Goal: Task Accomplishment & Management: Manage account settings

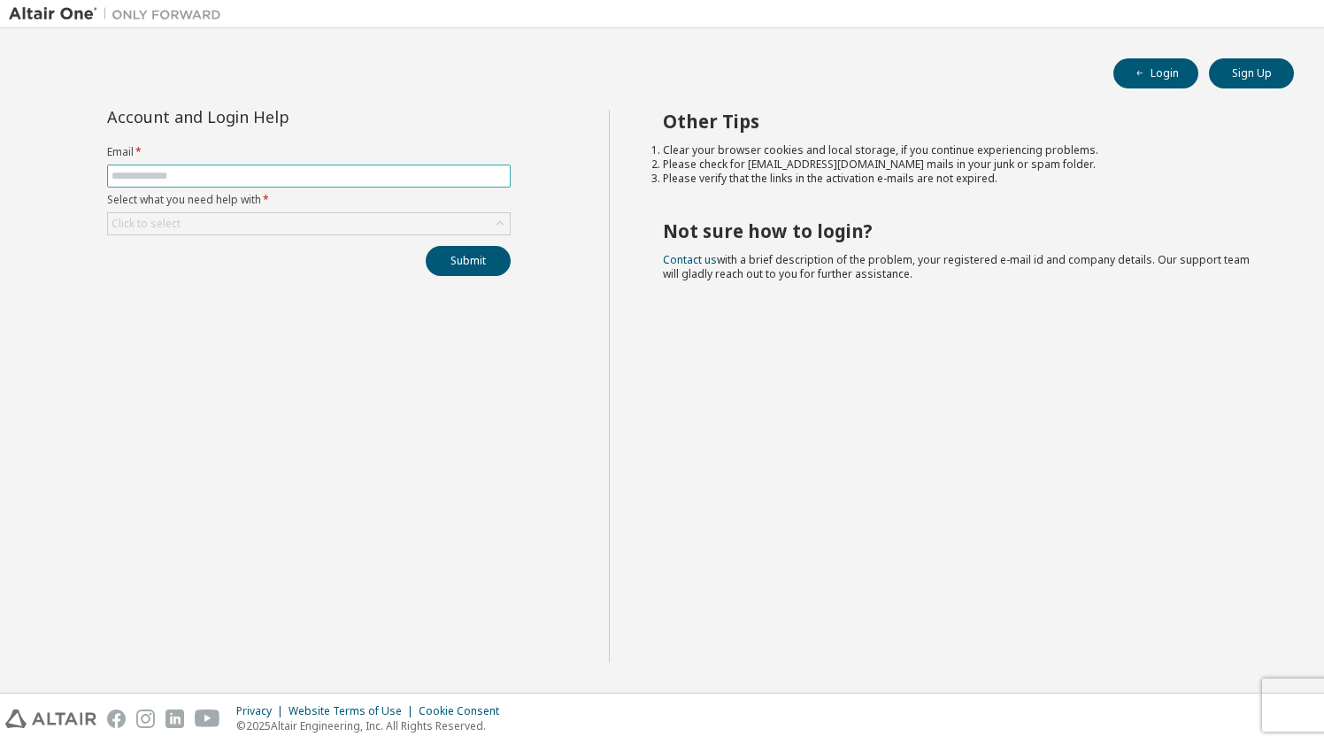
click at [158, 182] on input "text" at bounding box center [308, 176] width 395 height 14
type input "**********"
click at [200, 230] on div "Click to select" at bounding box center [309, 223] width 402 height 21
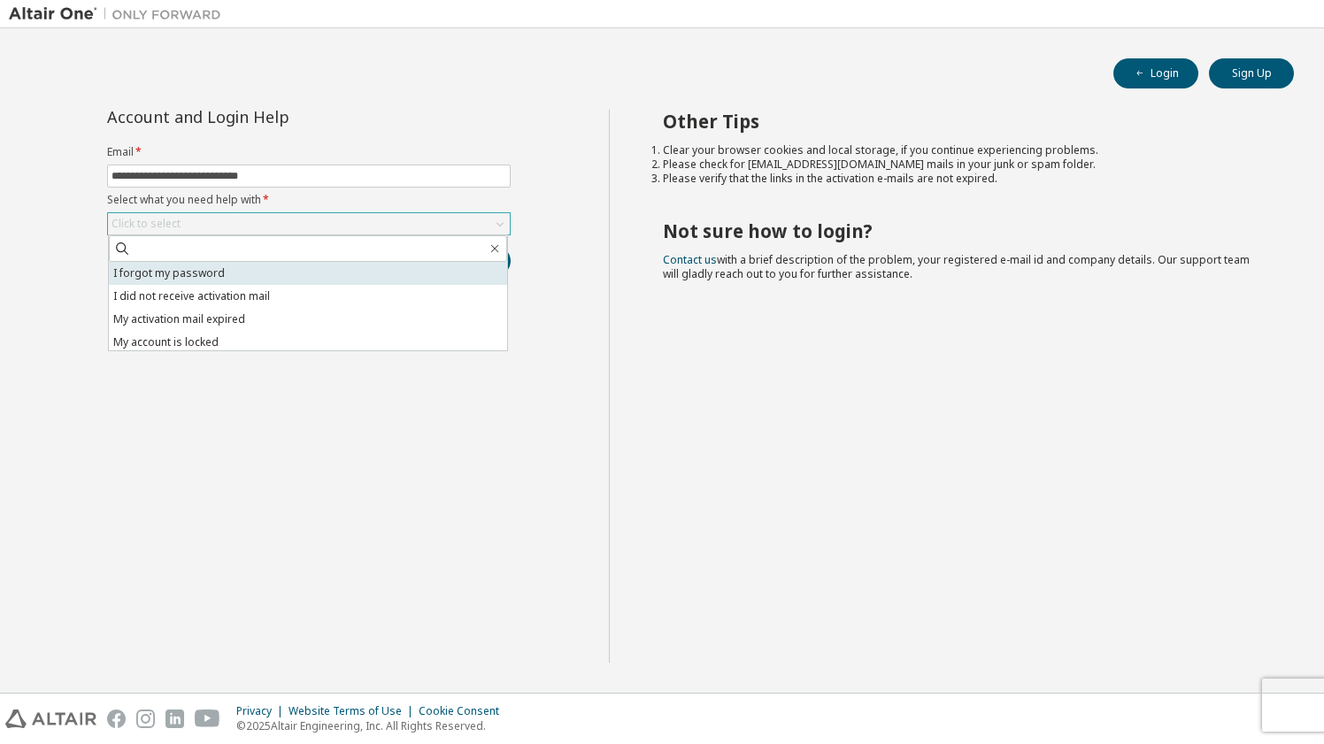
click at [211, 271] on li "I forgot my password" at bounding box center [308, 273] width 398 height 23
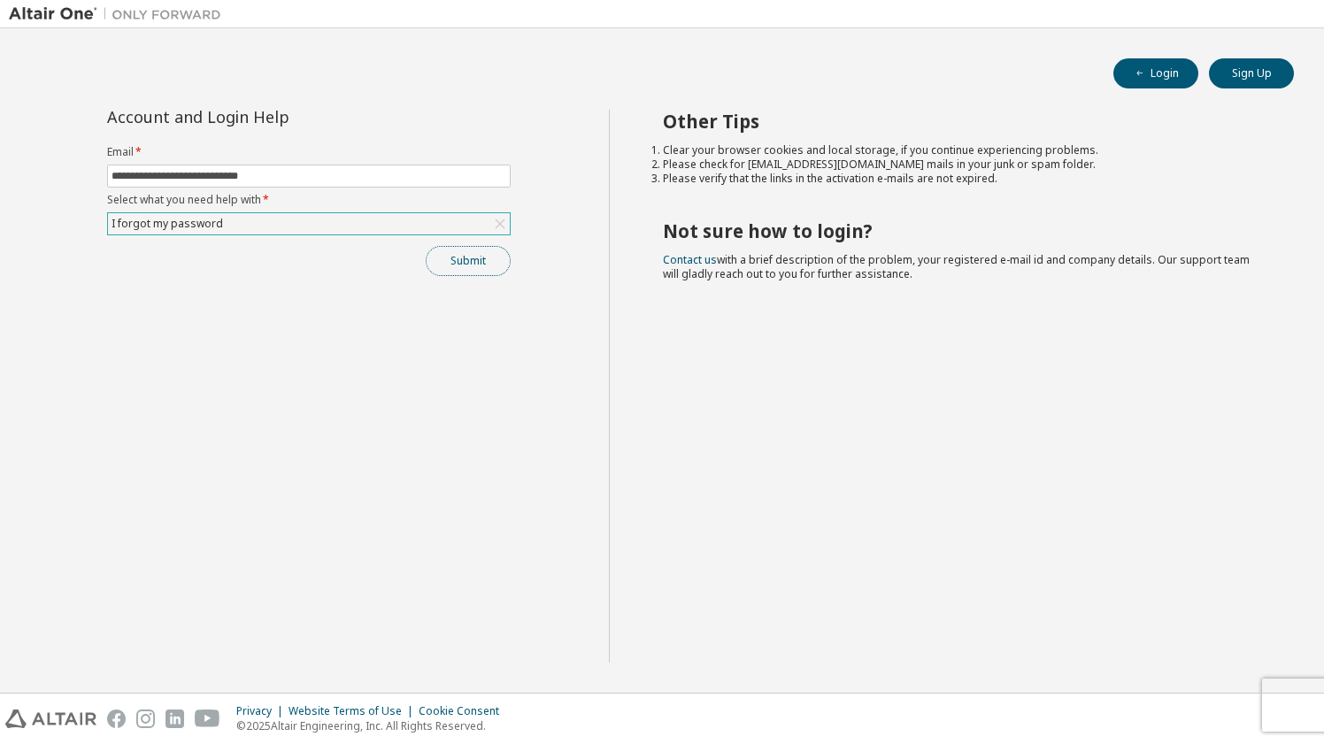
click at [461, 265] on button "Submit" at bounding box center [468, 261] width 85 height 30
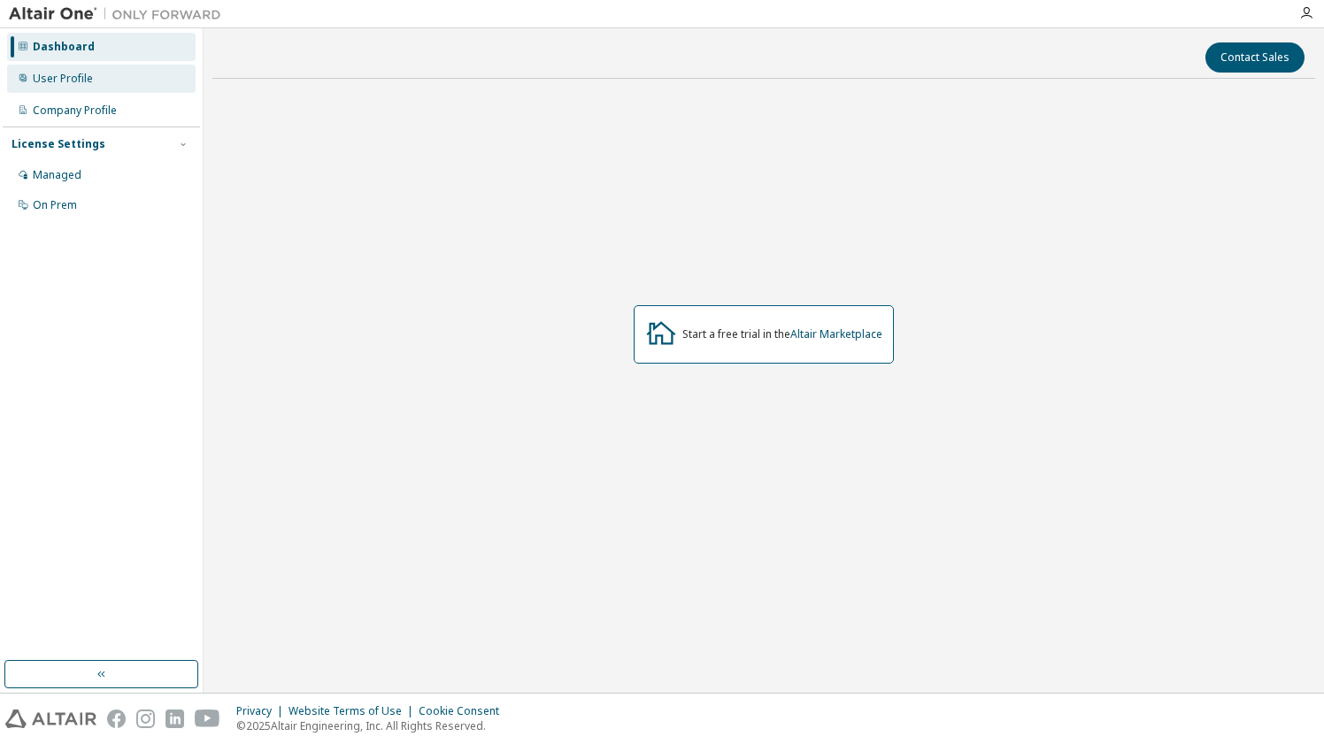
click at [113, 84] on div "User Profile" at bounding box center [101, 79] width 188 height 28
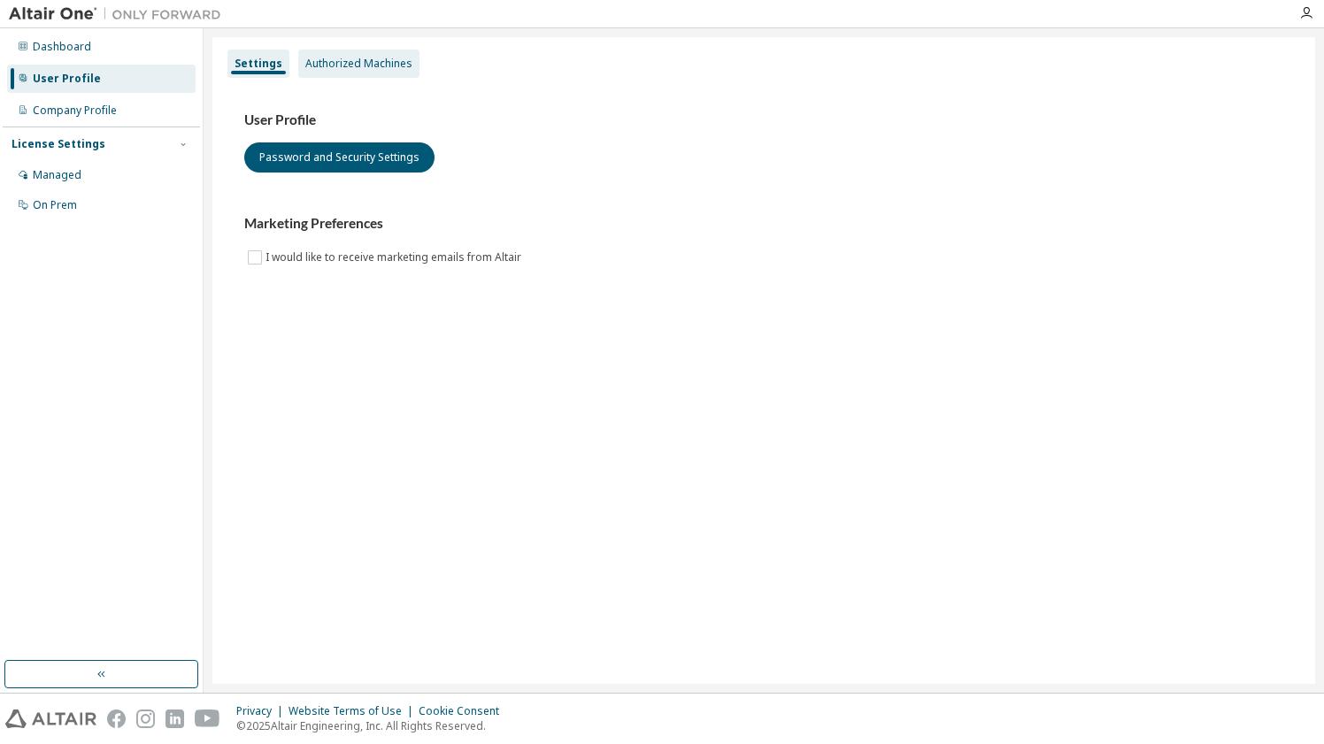
click at [355, 76] on div "Authorized Machines" at bounding box center [358, 64] width 121 height 28
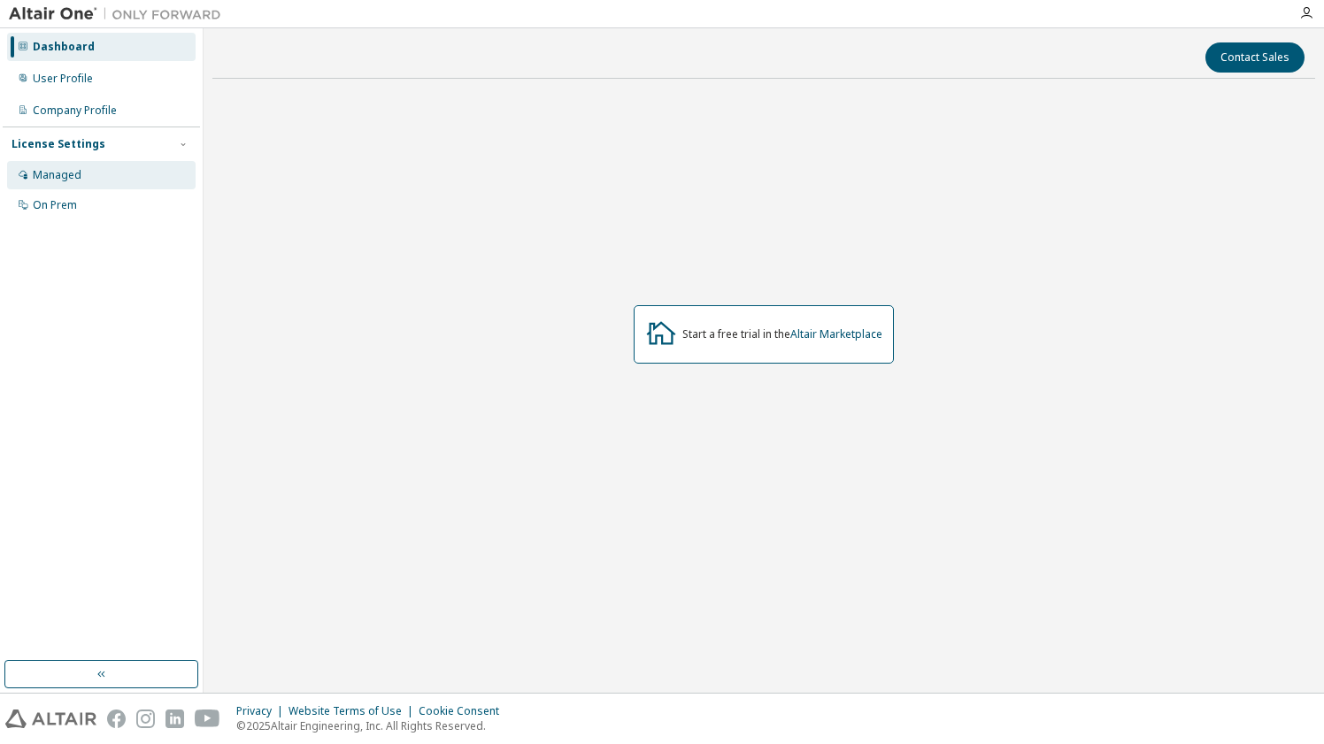
click at [92, 180] on div "Managed" at bounding box center [101, 175] width 188 height 28
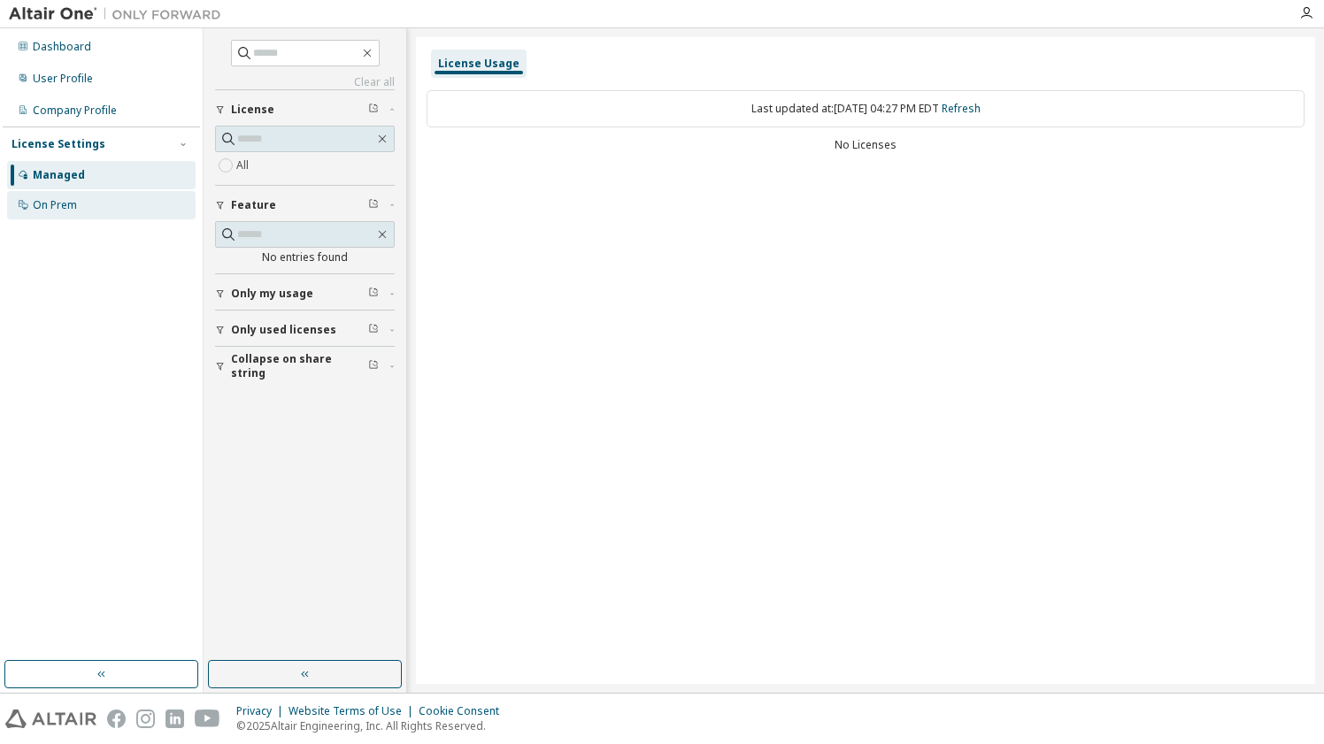
click at [91, 192] on div "On Prem" at bounding box center [101, 205] width 188 height 28
